Goal: Navigation & Orientation: Find specific page/section

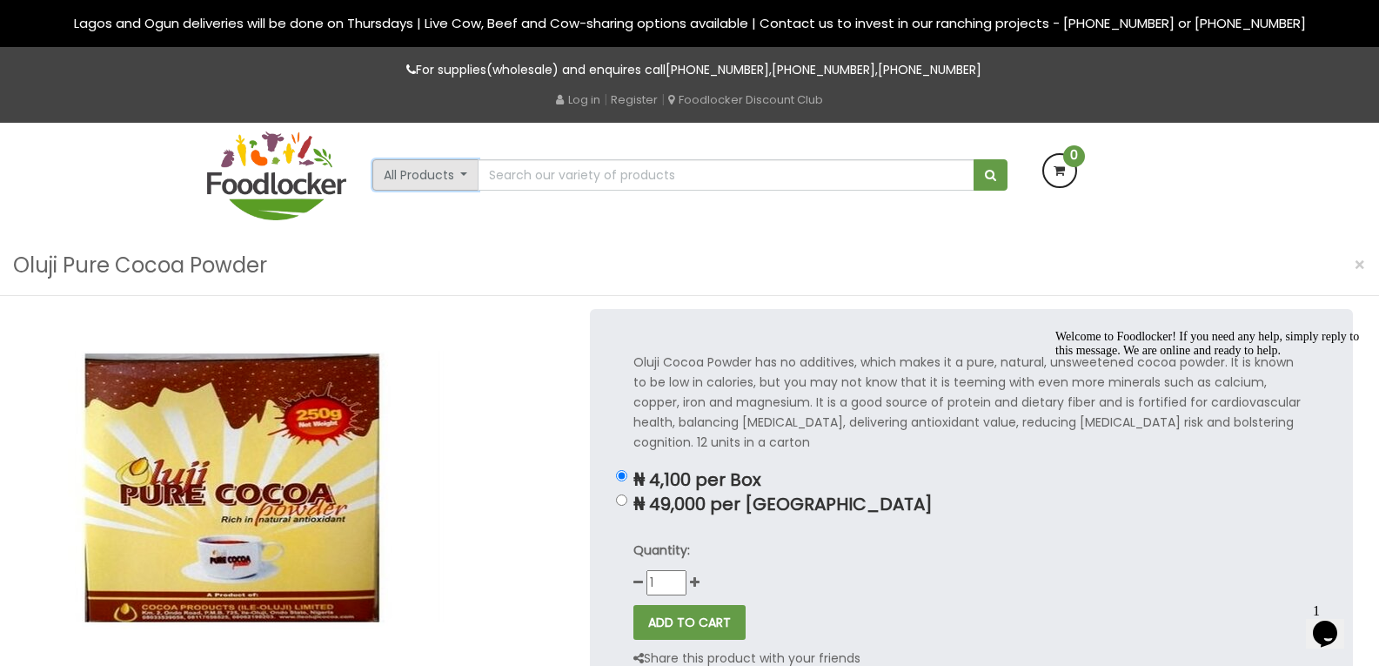
click at [460, 182] on button "All Products" at bounding box center [425, 174] width 107 height 31
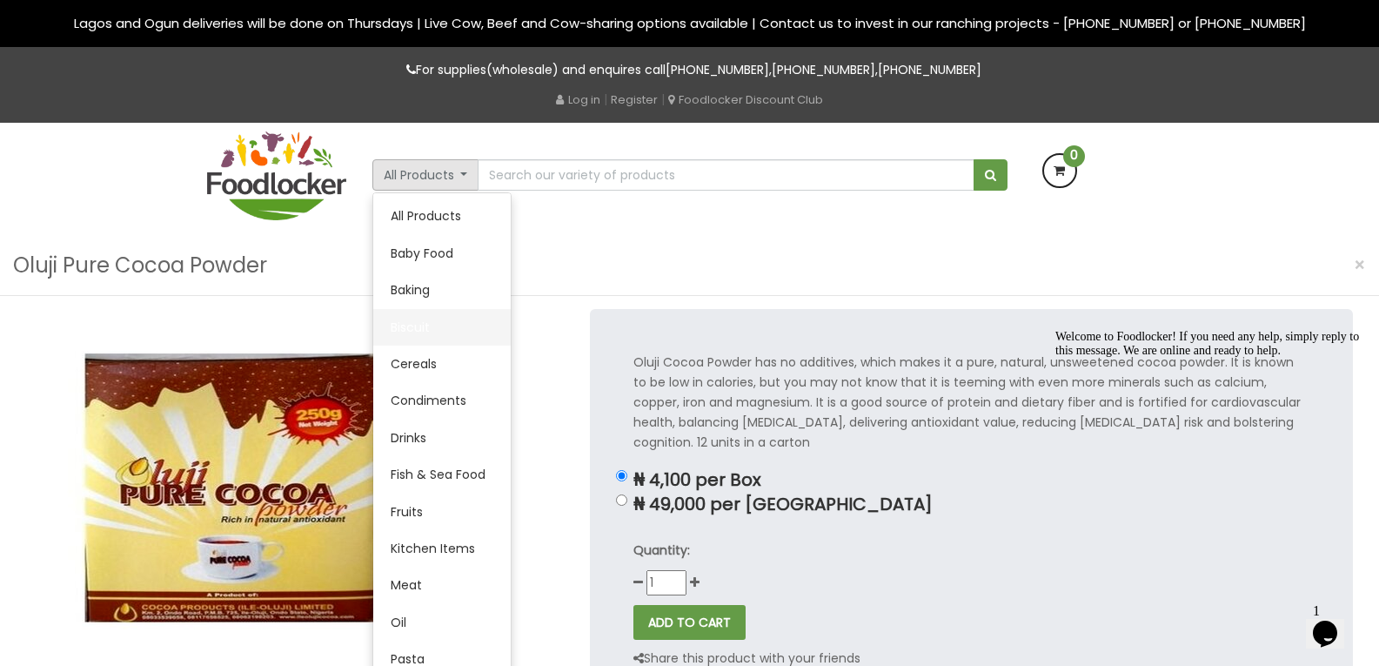
click at [411, 325] on link "Biscuit" at bounding box center [441, 327] width 137 height 37
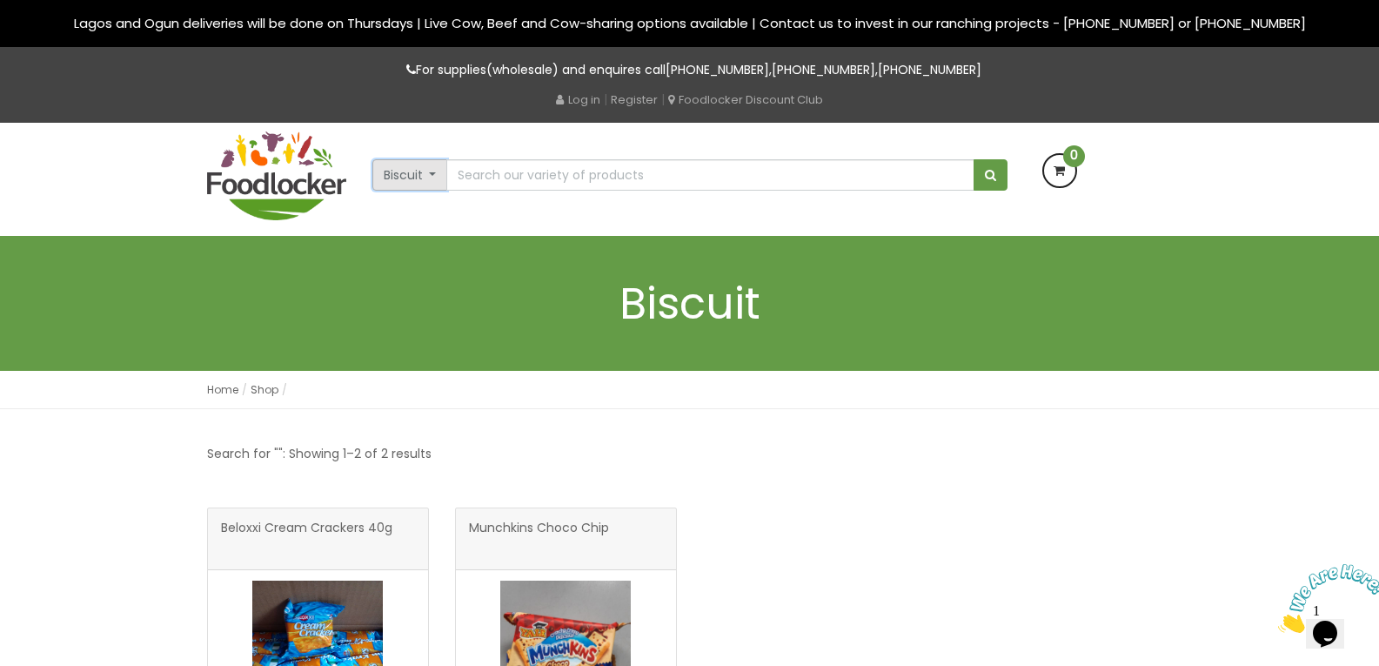
click at [425, 174] on button "Biscuit" at bounding box center [410, 174] width 76 height 31
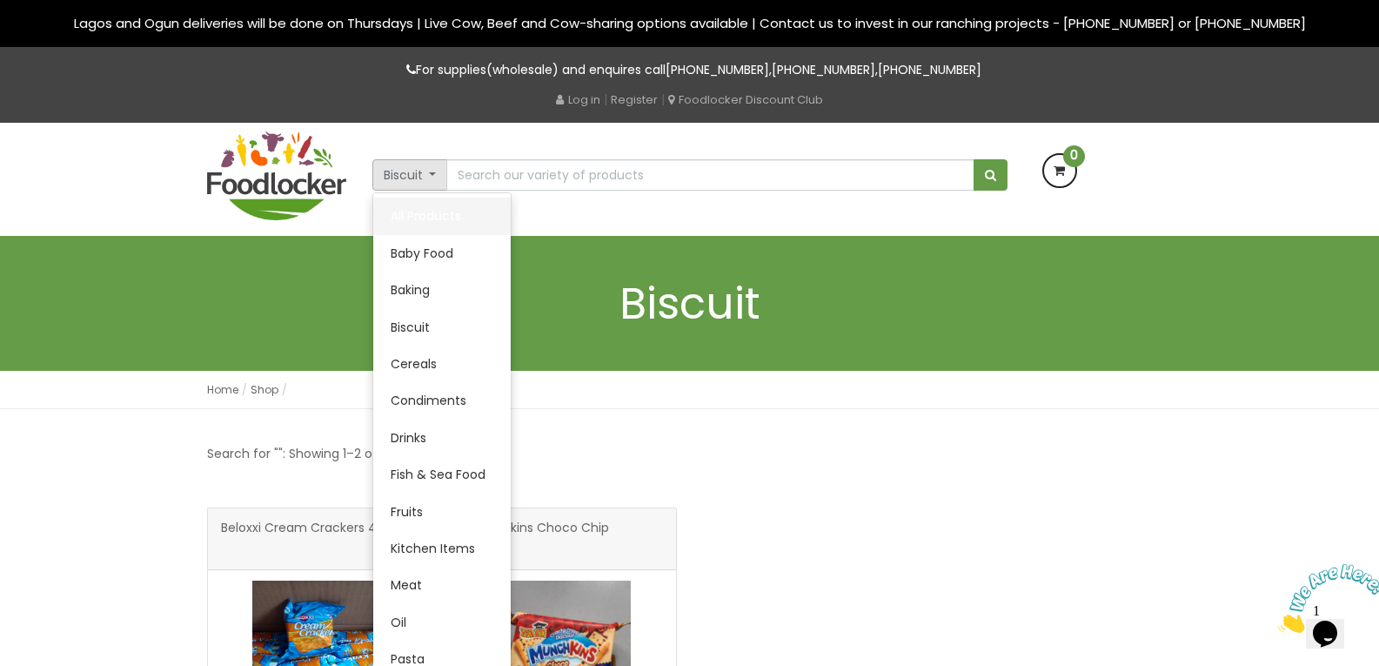
click at [418, 208] on link "All Products" at bounding box center [441, 216] width 137 height 37
